Goal: Obtain resource: Download file/media

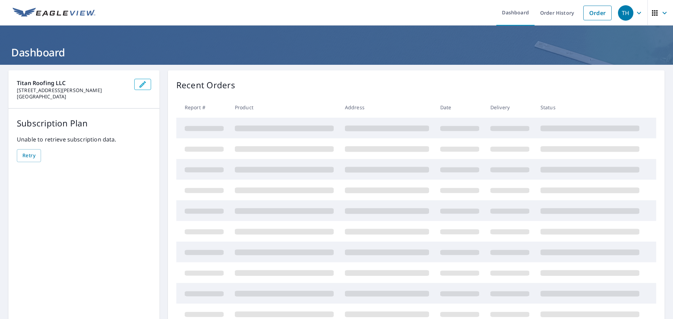
click at [543, 14] on link "Order History" at bounding box center [557, 13] width 45 height 26
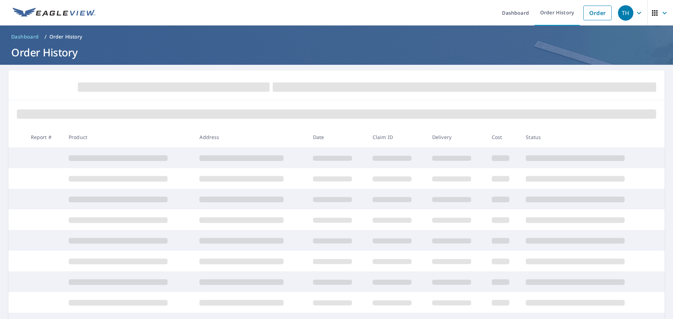
click at [503, 11] on link "Dashboard" at bounding box center [515, 13] width 38 height 26
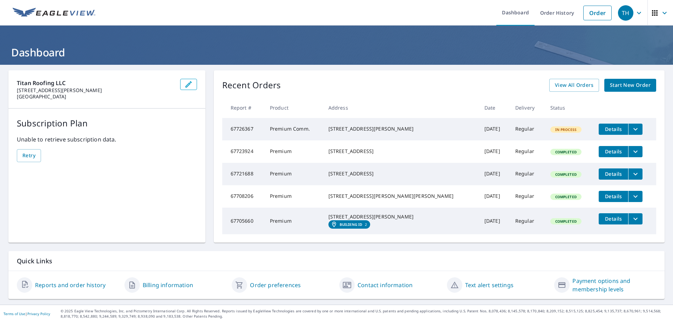
click at [566, 15] on link "Order History" at bounding box center [557, 13] width 45 height 26
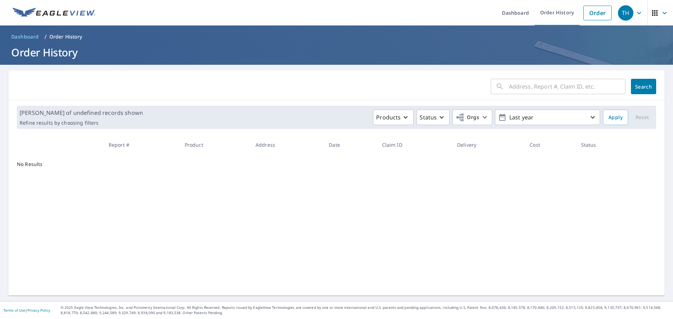
click at [527, 89] on input "text" at bounding box center [567, 87] width 116 height 20
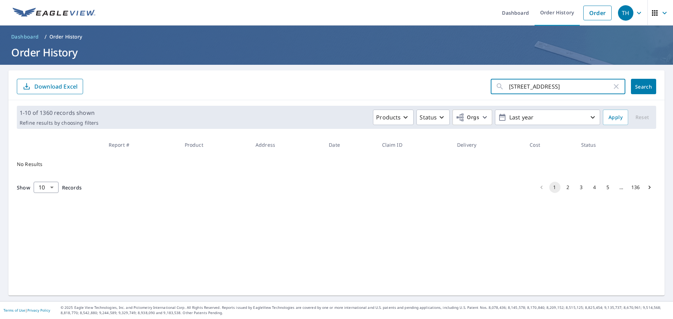
type input "[STREET_ADDRESS]"
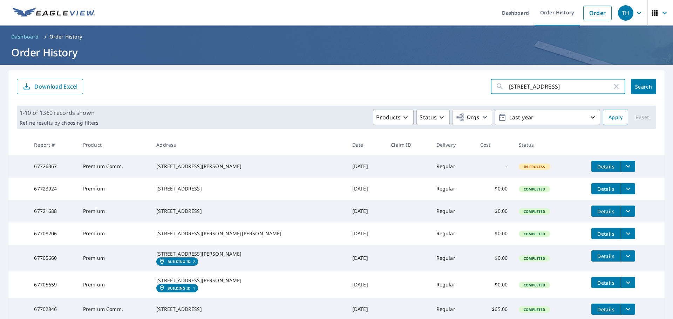
click button "Search" at bounding box center [643, 86] width 25 height 15
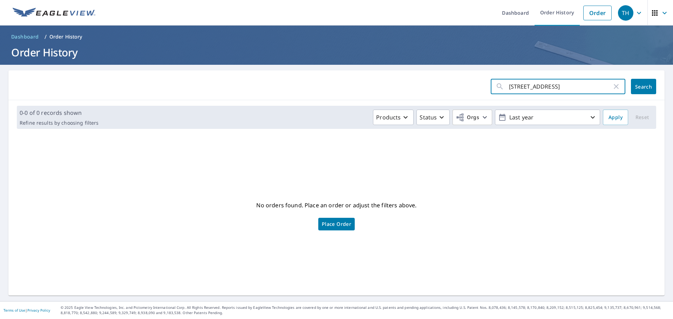
click at [533, 85] on input "[STREET_ADDRESS]" at bounding box center [560, 87] width 103 height 20
click at [529, 89] on input "[STREET_ADDRESS]" at bounding box center [560, 87] width 103 height 20
drag, startPoint x: 529, startPoint y: 89, endPoint x: 536, endPoint y: 88, distance: 7.0
click at [536, 88] on input "[STREET_ADDRESS]" at bounding box center [560, 87] width 103 height 20
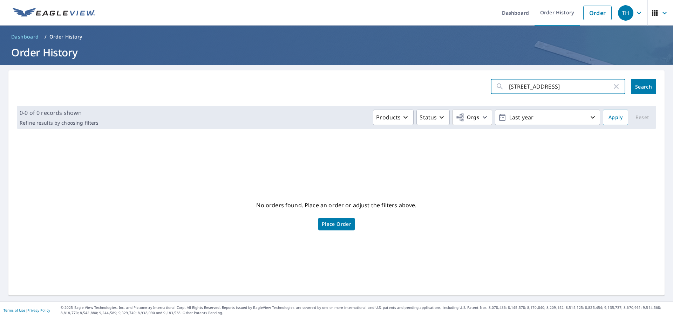
drag, startPoint x: 536, startPoint y: 88, endPoint x: 531, endPoint y: 89, distance: 5.3
click at [531, 89] on input "[STREET_ADDRESS]" at bounding box center [560, 87] width 103 height 20
type input "[STREET_ADDRESS]"
click at [561, 85] on input "[STREET_ADDRESS]" at bounding box center [560, 87] width 103 height 20
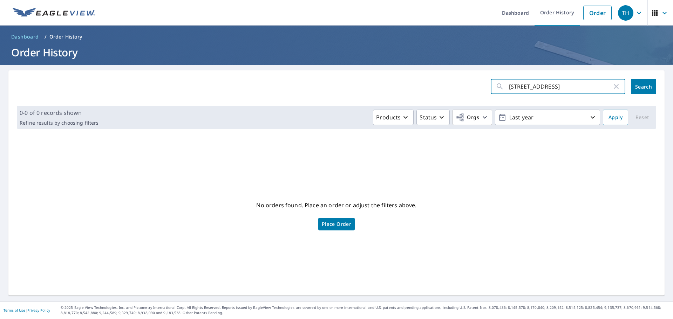
click button "Search" at bounding box center [643, 86] width 25 height 15
click at [614, 87] on icon "button" at bounding box center [616, 86] width 5 height 5
click at [541, 14] on link "Order History" at bounding box center [557, 13] width 45 height 26
click at [504, 15] on link "Dashboard" at bounding box center [515, 13] width 38 height 26
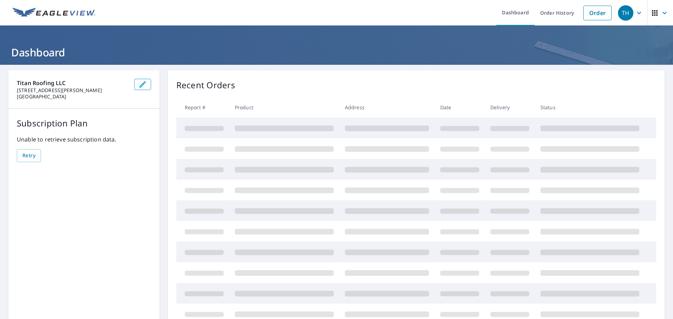
click at [557, 13] on link "Order History" at bounding box center [557, 13] width 45 height 26
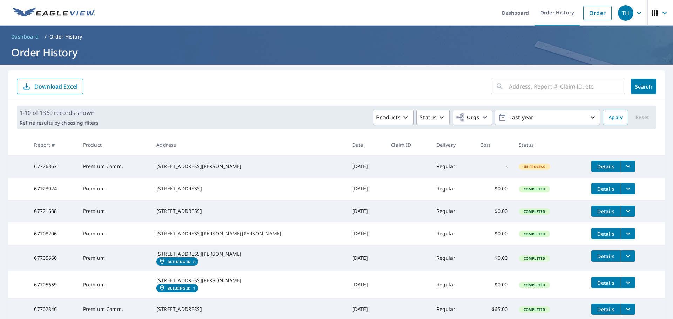
click at [624, 214] on icon "filesDropdownBtn-67721688" at bounding box center [628, 211] width 8 height 8
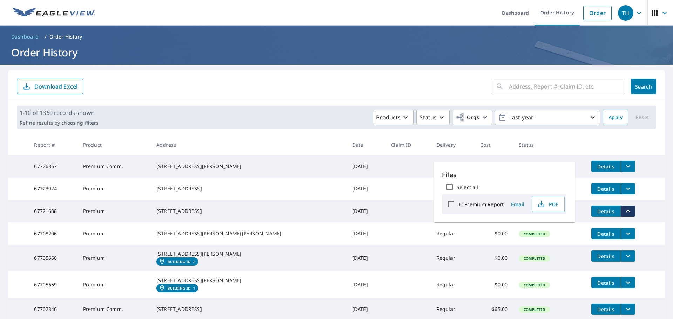
click at [550, 206] on span "PDF" at bounding box center [547, 204] width 22 height 8
